Goal: Find specific page/section: Find specific page/section

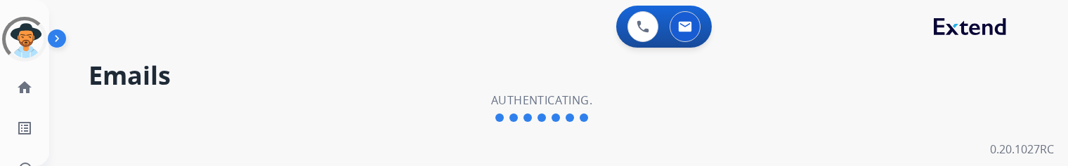
click at [600, 124] on div "Emails Authenticating." at bounding box center [541, 109] width 985 height 116
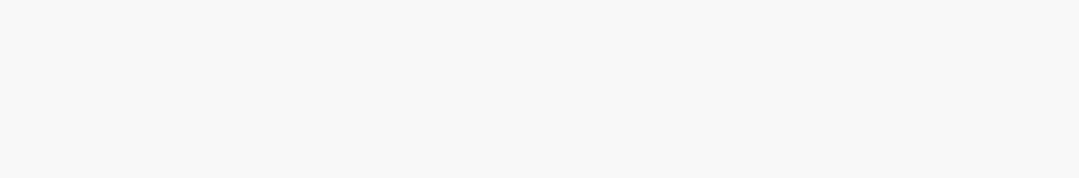
click at [80, 67] on body at bounding box center [539, 89] width 1079 height 178
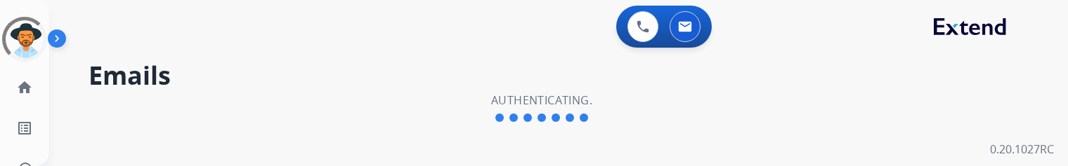
click at [360, 110] on div "Emails Authenticating." at bounding box center [541, 109] width 985 height 116
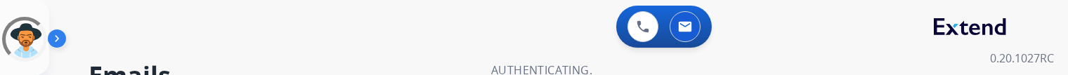
select select "**********"
